Goal: Find contact information: Find contact information

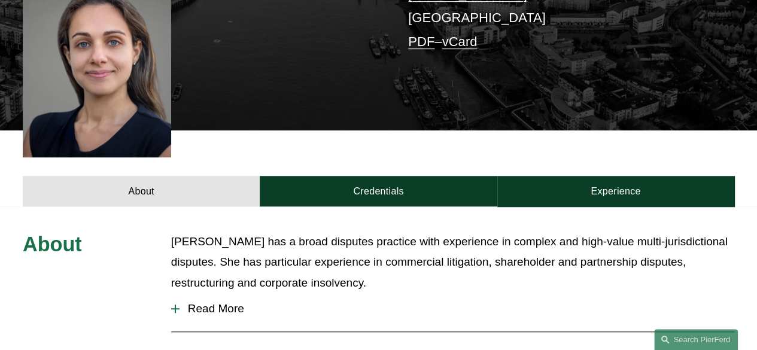
scroll to position [419, 0]
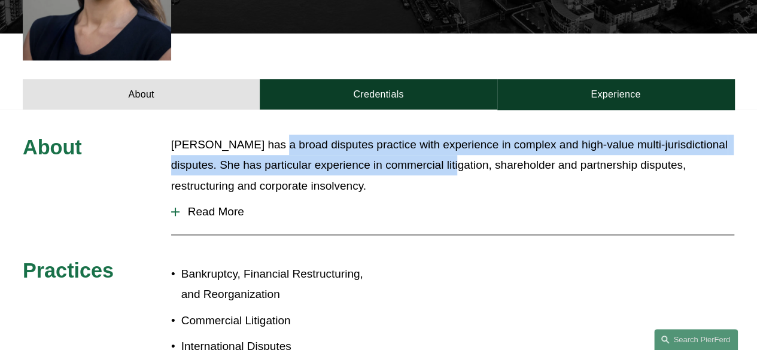
drag, startPoint x: 263, startPoint y: 128, endPoint x: 435, endPoint y: 148, distance: 172.4
click at [435, 148] on p "[PERSON_NAME] has a broad disputes practice with experience in complex and high…" at bounding box center [452, 166] width 563 height 62
drag, startPoint x: 452, startPoint y: 148, endPoint x: 275, endPoint y: 125, distance: 178.7
click at [275, 135] on p "[PERSON_NAME] has a broad disputes practice with experience in complex and high…" at bounding box center [452, 166] width 563 height 62
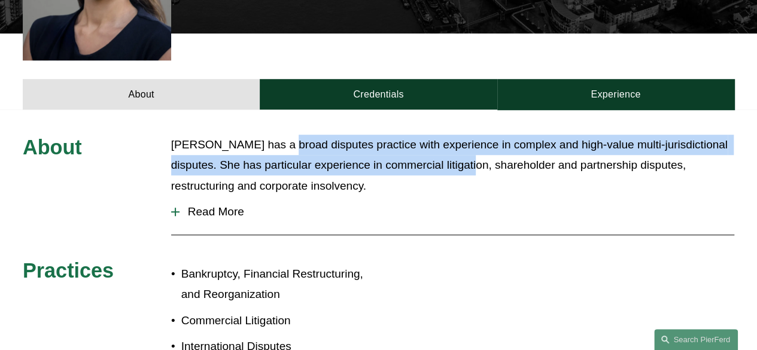
click at [275, 135] on p "[PERSON_NAME] has a broad disputes practice with experience in complex and high…" at bounding box center [452, 166] width 563 height 62
drag, startPoint x: 299, startPoint y: 123, endPoint x: 522, endPoint y: 144, distance: 224.3
click at [522, 144] on p "[PERSON_NAME] has a broad disputes practice with experience in complex and high…" at bounding box center [452, 166] width 563 height 62
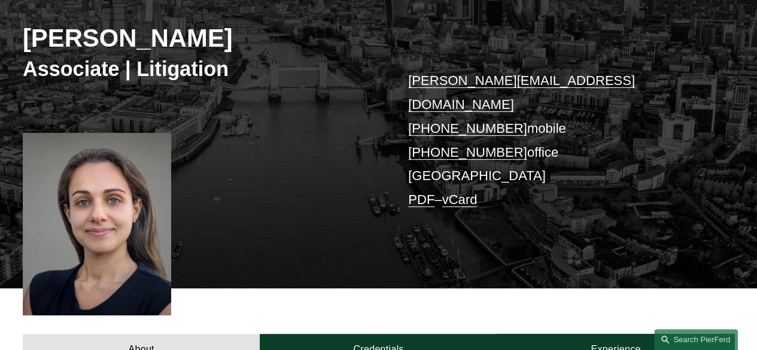
scroll to position [180, 0]
